Goal: Task Accomplishment & Management: Manage account settings

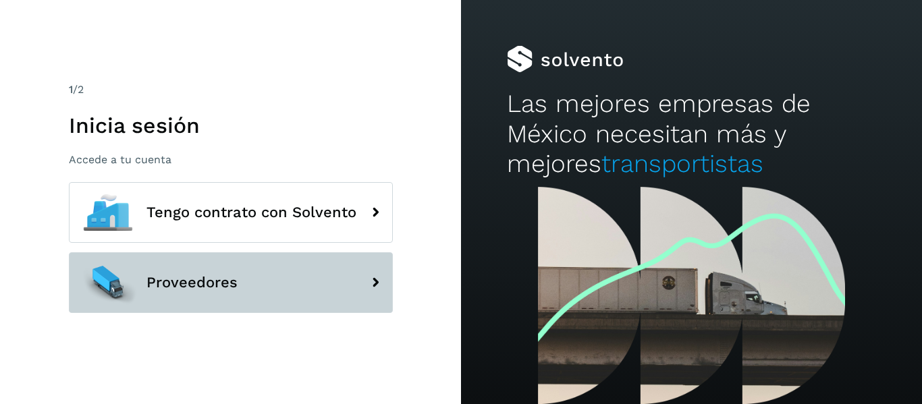
click at [179, 290] on span "Proveedores" at bounding box center [191, 283] width 91 height 16
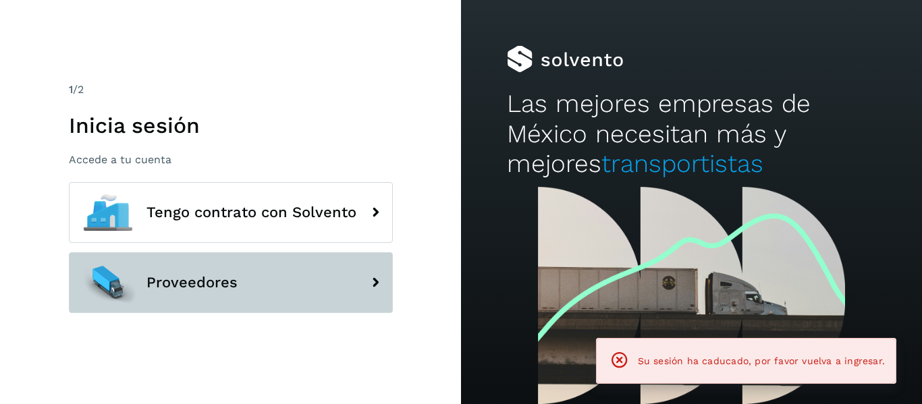
click at [179, 290] on span "Proveedores" at bounding box center [191, 283] width 91 height 16
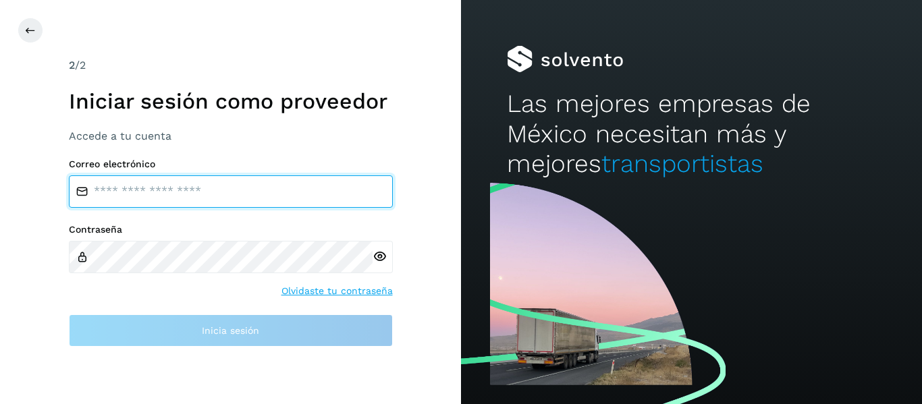
click at [121, 180] on input "email" at bounding box center [231, 191] width 324 height 32
type input "*"
click at [133, 195] on input "email" at bounding box center [231, 191] width 324 height 32
type input "**********"
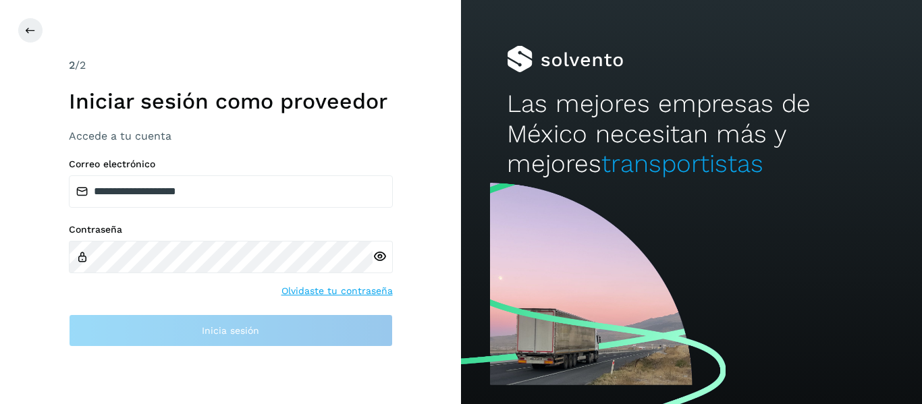
click at [136, 238] on div "Contraseña" at bounding box center [231, 248] width 324 height 49
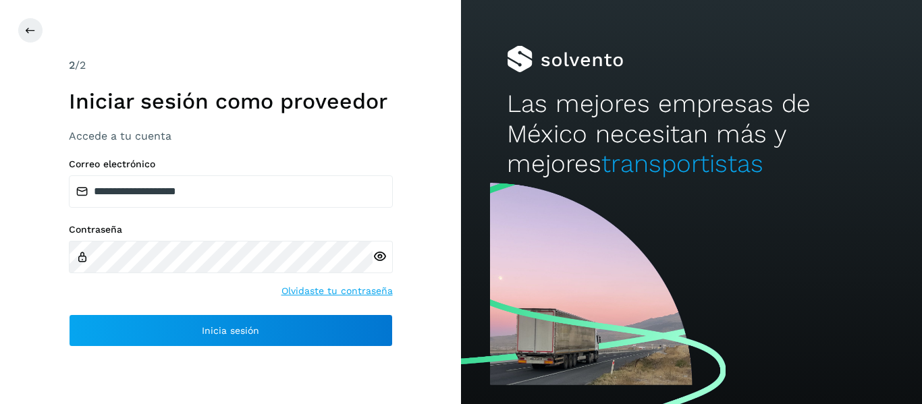
click at [380, 262] on icon at bounding box center [379, 257] width 14 height 14
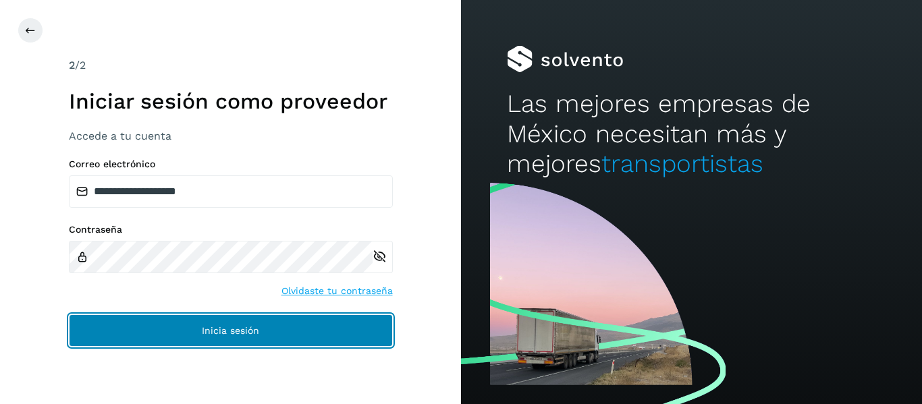
click at [274, 335] on button "Inicia sesión" at bounding box center [231, 330] width 324 height 32
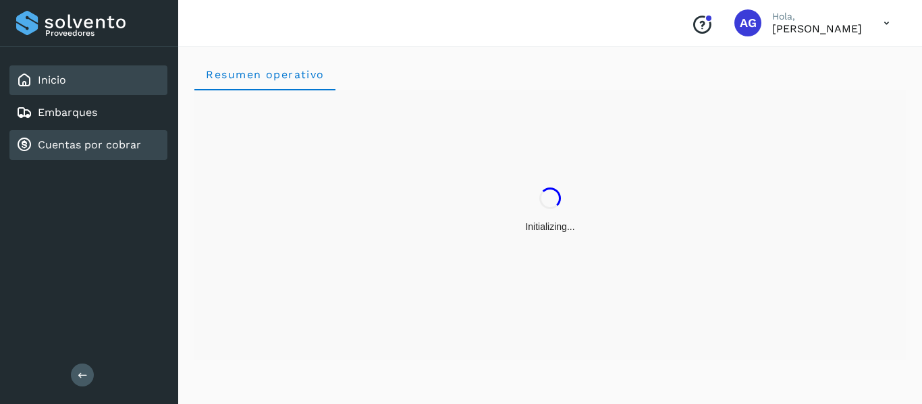
click at [78, 143] on link "Cuentas por cobrar" at bounding box center [89, 144] width 103 height 13
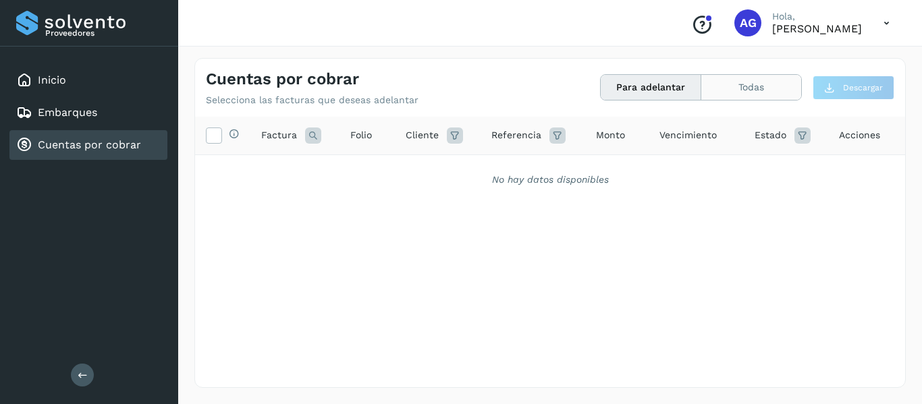
drag, startPoint x: 737, startPoint y: 81, endPoint x: 746, endPoint y: 86, distance: 10.9
click at [746, 86] on button "Todas" at bounding box center [751, 87] width 100 height 25
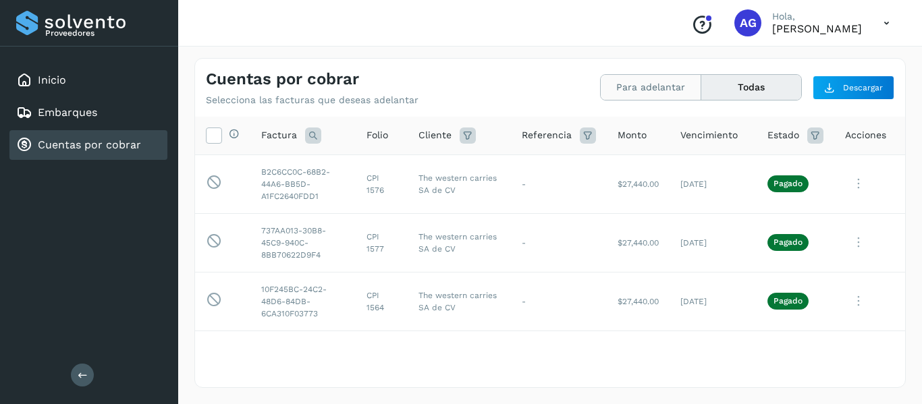
drag, startPoint x: 619, startPoint y: 92, endPoint x: 623, endPoint y: 82, distance: 11.2
click at [701, 82] on button "Para adelantar" at bounding box center [751, 87] width 100 height 25
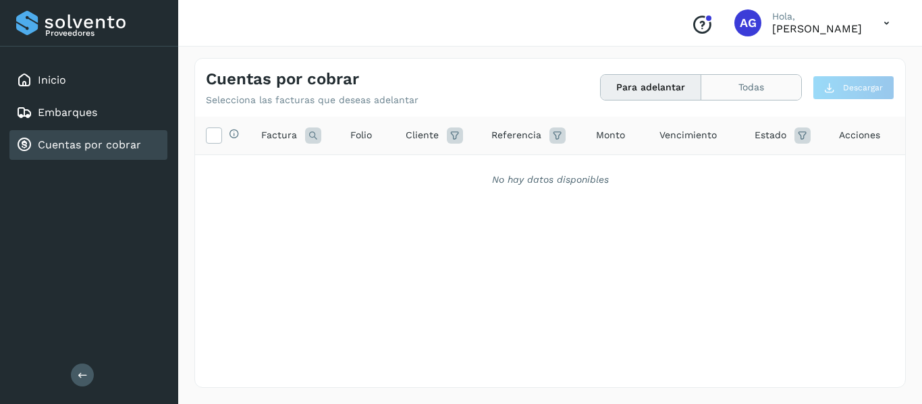
click at [742, 86] on button "Todas" at bounding box center [751, 87] width 100 height 25
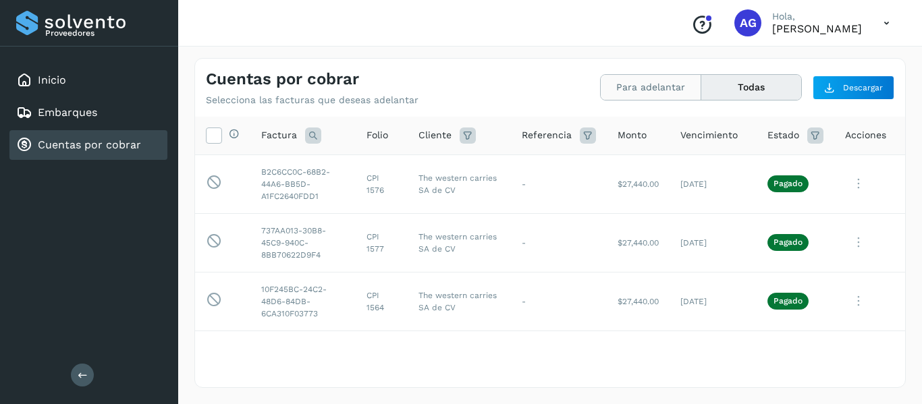
click at [701, 95] on button "Para adelantar" at bounding box center [751, 87] width 100 height 25
